Goal: Find specific page/section: Find specific page/section

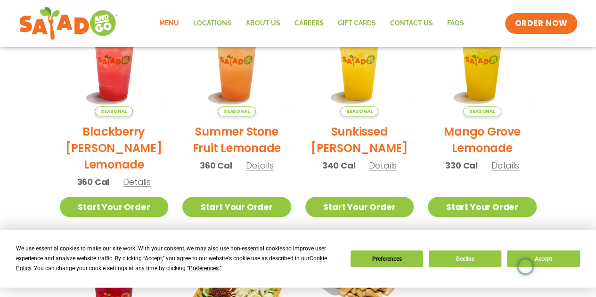
scroll to position [258, 0]
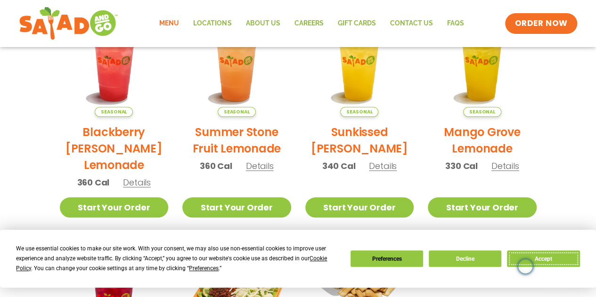
click at [559, 258] on button "Accept" at bounding box center [543, 259] width 73 height 16
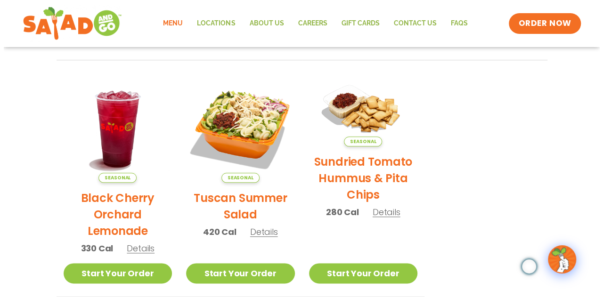
scroll to position [429, 0]
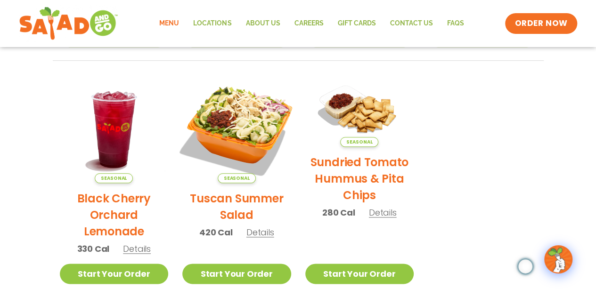
click at [230, 125] on img at bounding box center [237, 129] width 128 height 128
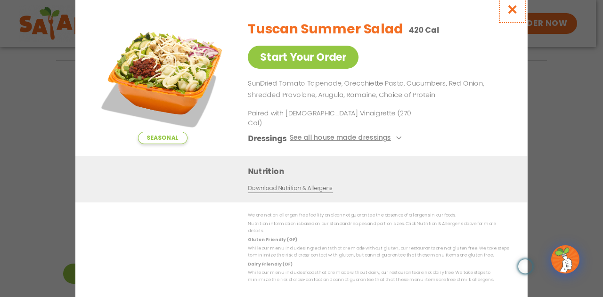
click at [516, 14] on icon "Close modal" at bounding box center [513, 9] width 12 height 10
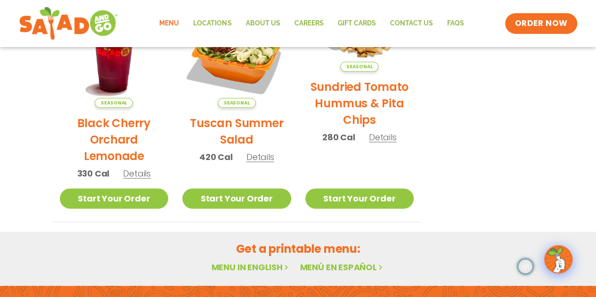
scroll to position [374, 0]
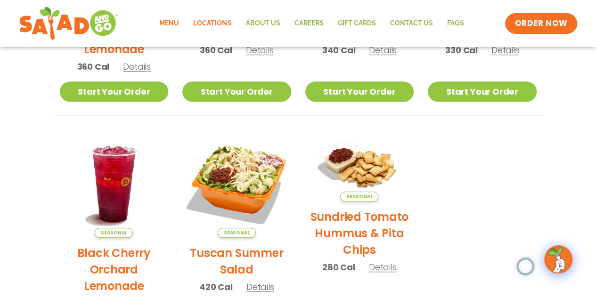
click at [221, 21] on link "Locations" at bounding box center [212, 24] width 52 height 22
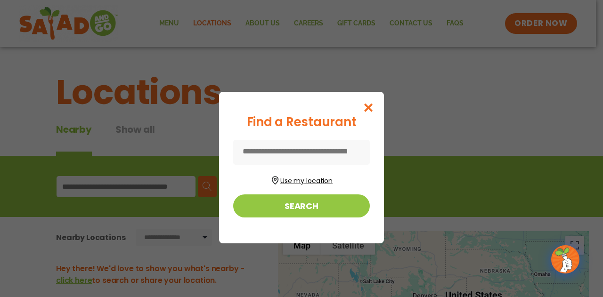
click at [301, 182] on button "Use my location" at bounding box center [301, 179] width 137 height 13
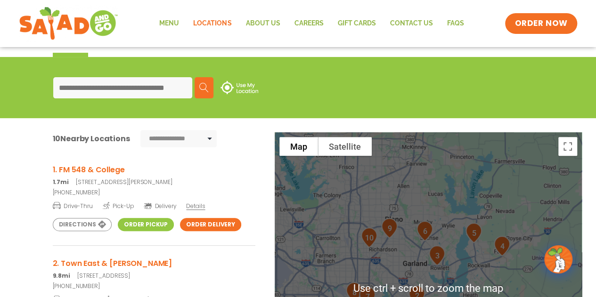
scroll to position [160, 0]
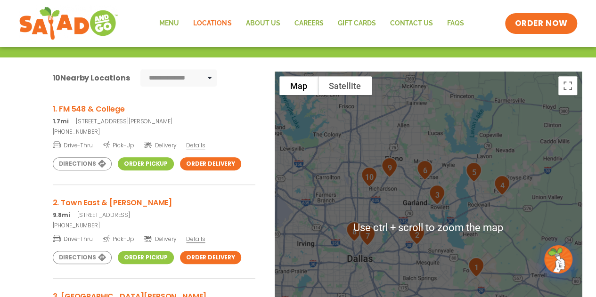
click at [146, 160] on link "Order Pickup" at bounding box center [146, 163] width 56 height 13
